Goal: Information Seeking & Learning: Find specific fact

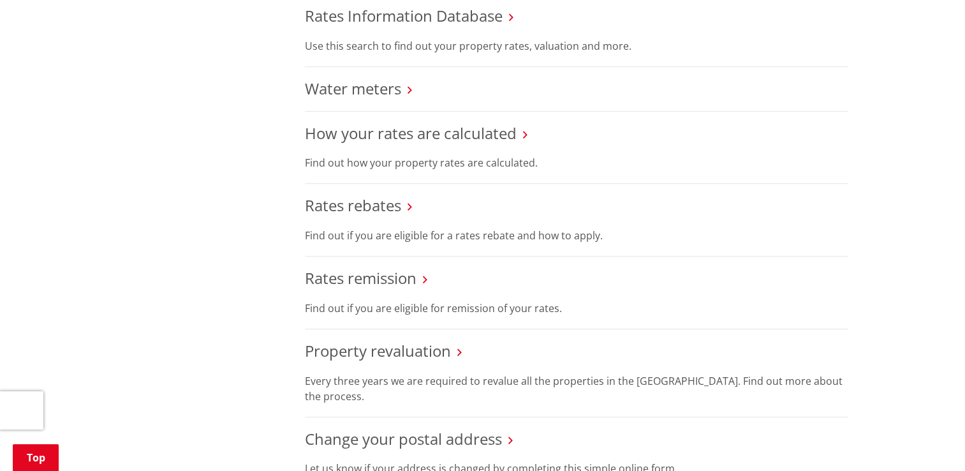
scroll to position [581, 0]
click at [390, 14] on link "Rates Information Database" at bounding box center [404, 14] width 198 height 21
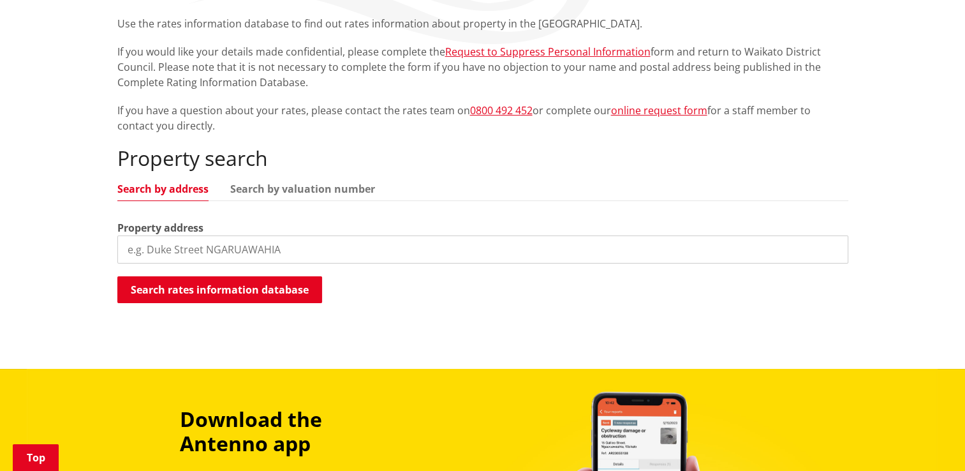
scroll to position [333, 0]
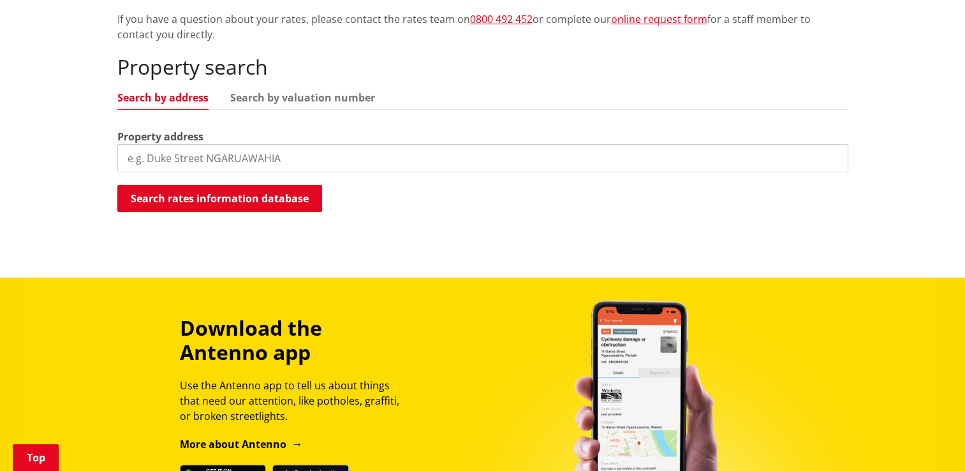
click at [242, 162] on input "search" at bounding box center [482, 158] width 731 height 28
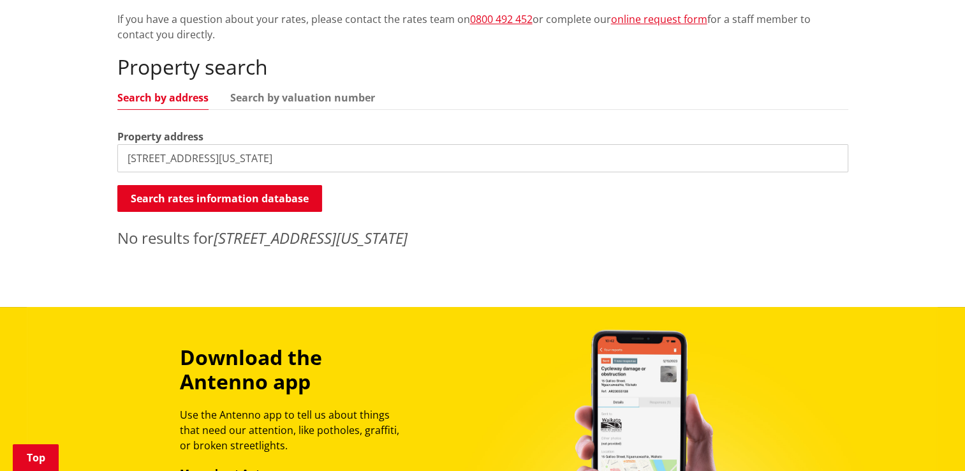
drag, startPoint x: 316, startPoint y: 153, endPoint x: 247, endPoint y: 154, distance: 68.9
click at [247, 154] on input "40 nevada road, silverdale, hamilton" at bounding box center [482, 158] width 731 height 28
click at [278, 157] on input "40 nevada road, silverdale" at bounding box center [482, 158] width 731 height 28
click at [235, 158] on input "40 nevada road" at bounding box center [482, 158] width 731 height 28
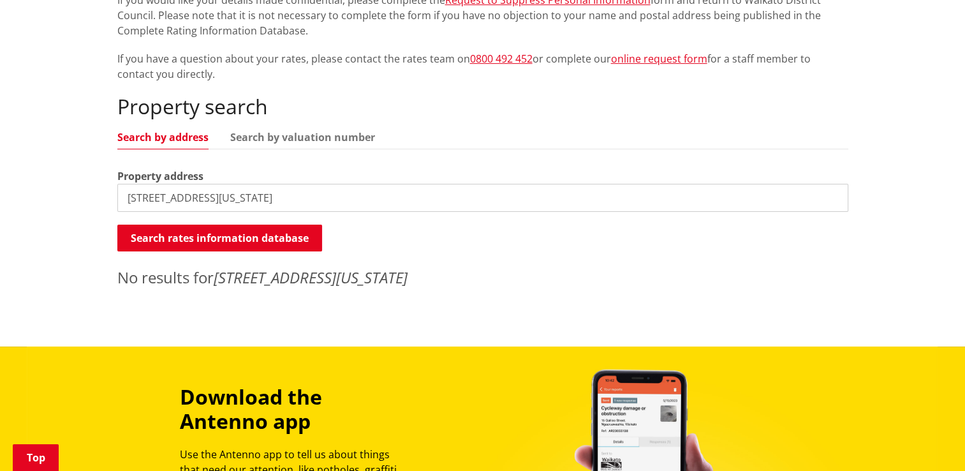
scroll to position [288, 0]
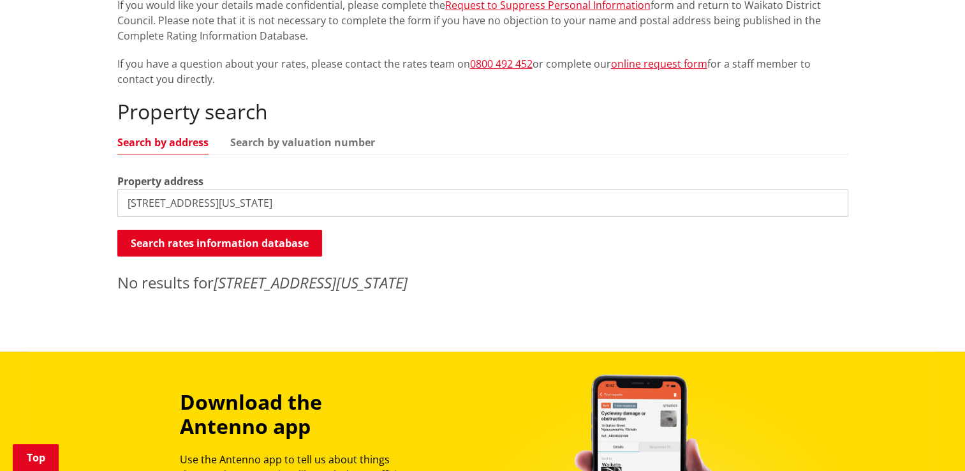
drag, startPoint x: 237, startPoint y: 198, endPoint x: -3, endPoint y: 239, distance: 243.4
click at [0, 239] on html "Skip to content Toggle search Toggle navigation Services and facilities Recreat…" at bounding box center [482, 313] width 965 height 1203
type input "81c cameron road"
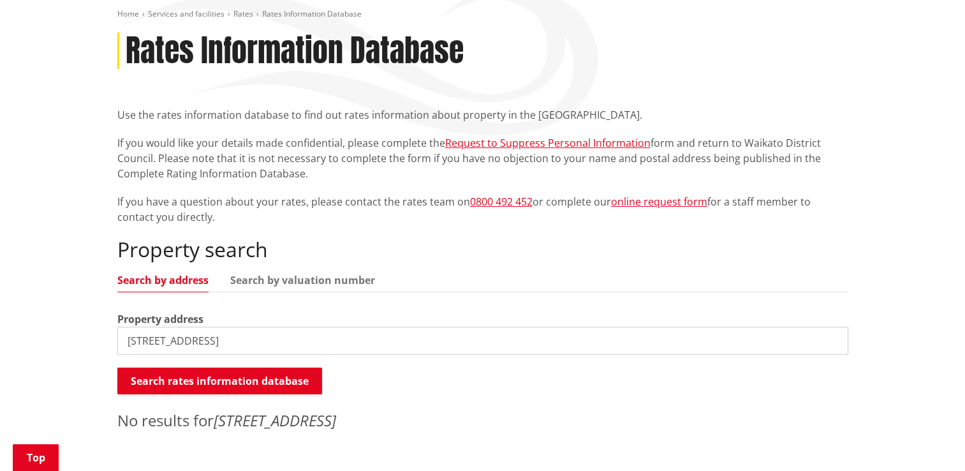
scroll to position [151, 0]
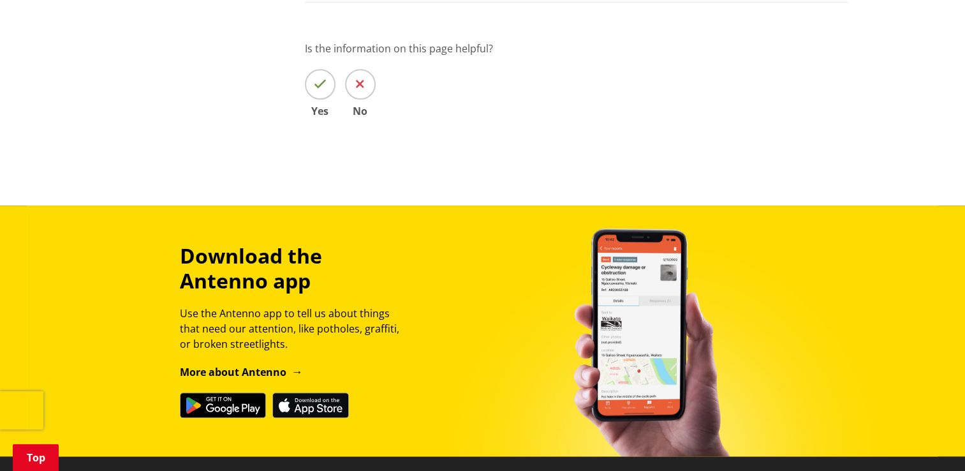
scroll to position [1140, 0]
